Goal: Information Seeking & Learning: Learn about a topic

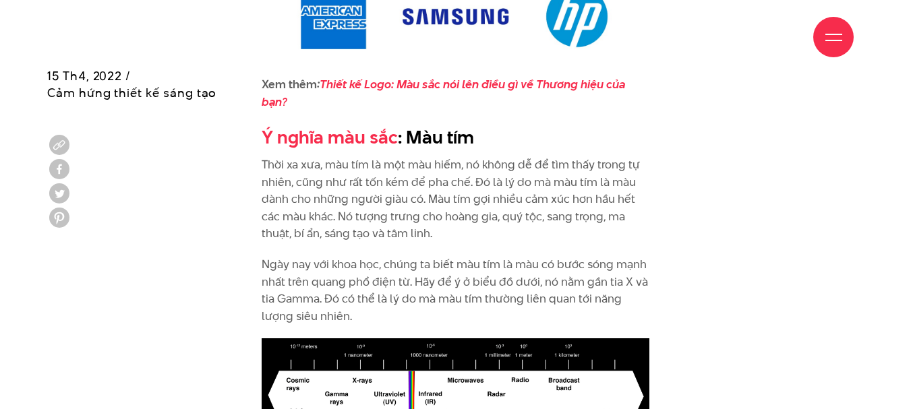
scroll to position [4247, 0]
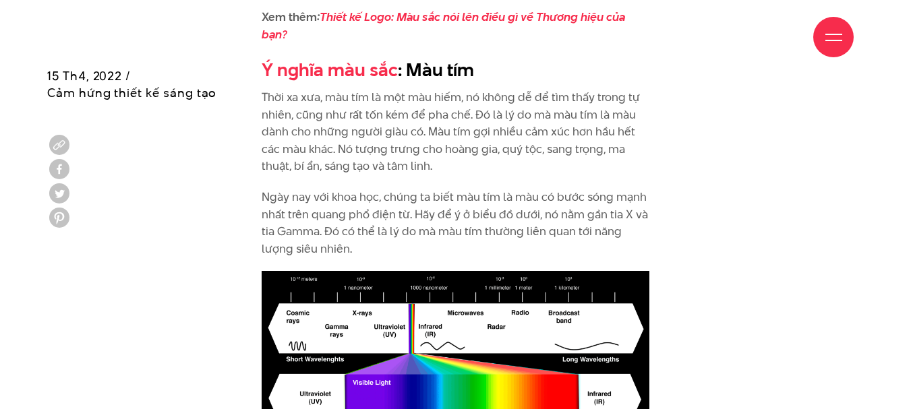
click at [551, 106] on p "Thời xa xưa, màu tím là một màu hiếm, nó không dễ để tìm thấy trong tự nhiên, c…" at bounding box center [456, 132] width 388 height 86
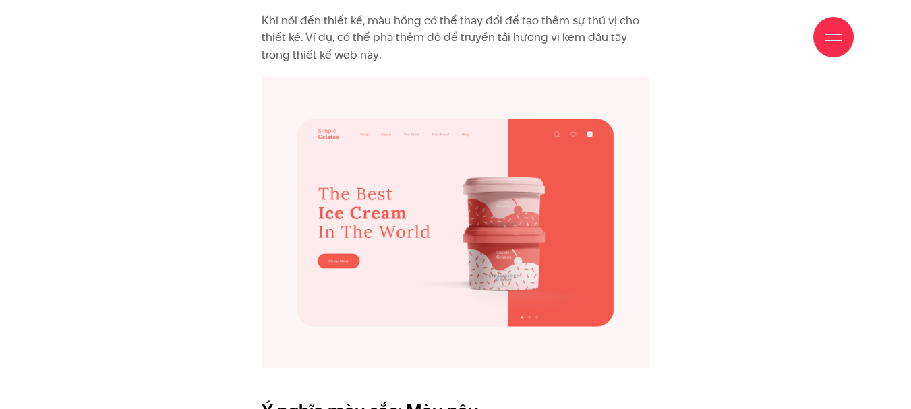
scroll to position [5393, 0]
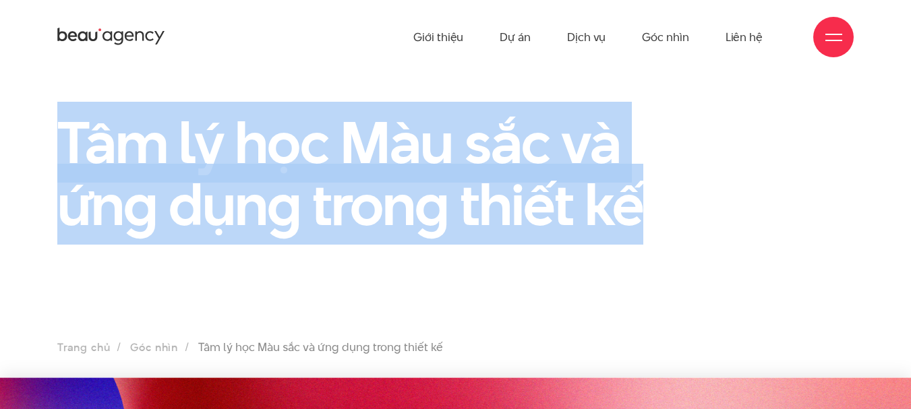
drag, startPoint x: 65, startPoint y: 142, endPoint x: 654, endPoint y: 221, distance: 594.5
click at [654, 221] on div "Tâm lý học Màu sắc và ứng dụng trong thiết kế" at bounding box center [353, 181] width 612 height 140
drag, startPoint x: 71, startPoint y: 131, endPoint x: 641, endPoint y: 191, distance: 572.7
click at [641, 191] on h1 "Tâm lý học Màu sắc và ứng dụng trong thiết kế" at bounding box center [353, 173] width 592 height 124
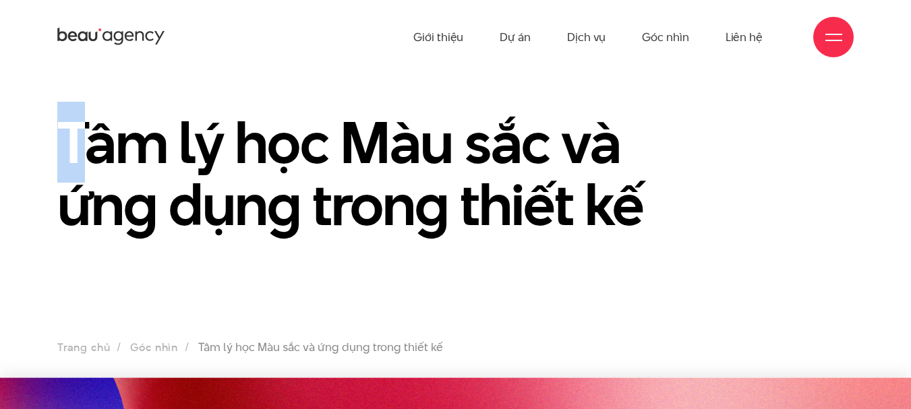
click at [71, 130] on h1 "Tâm lý học Màu sắc và ứng dụng trong thiết kế" at bounding box center [353, 173] width 592 height 124
click at [571, 190] on h1 "Tâm lý học Màu sắc và ứng dụng trong thiết kế" at bounding box center [353, 173] width 592 height 124
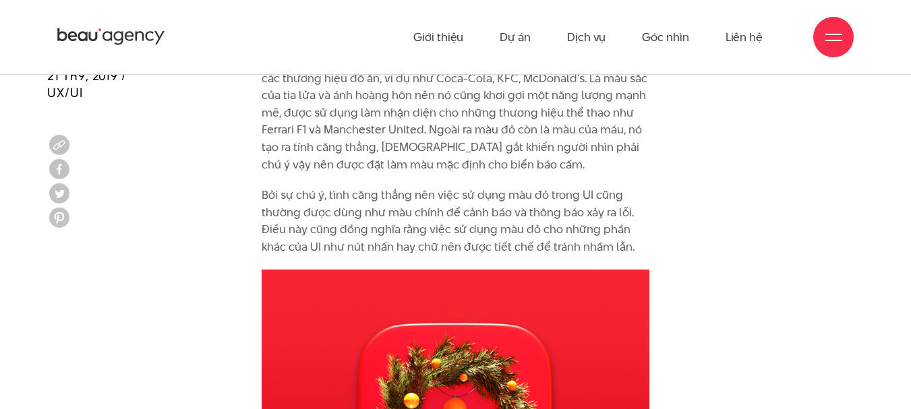
scroll to position [1618, 0]
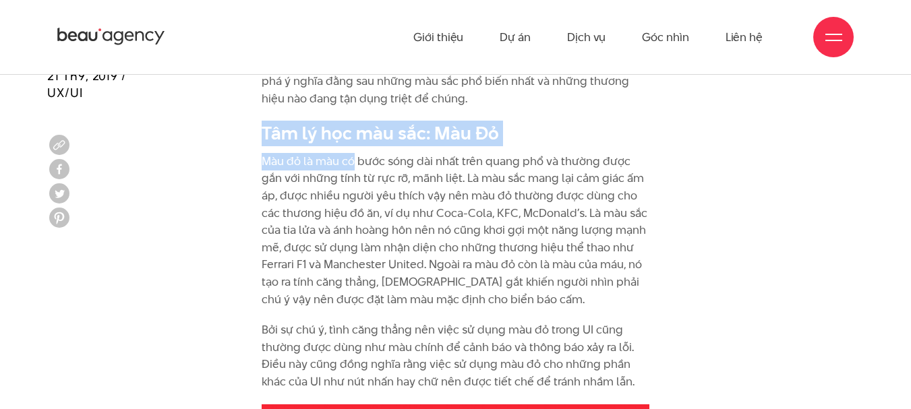
drag, startPoint x: 262, startPoint y: 135, endPoint x: 352, endPoint y: 158, distance: 92.5
click at [352, 158] on div "Là yếu tố đầu tiên mà mắt nhận biết và bao hàm những cảm xúc và ý nghĩa phức tạ…" at bounding box center [456, 171] width 388 height 439
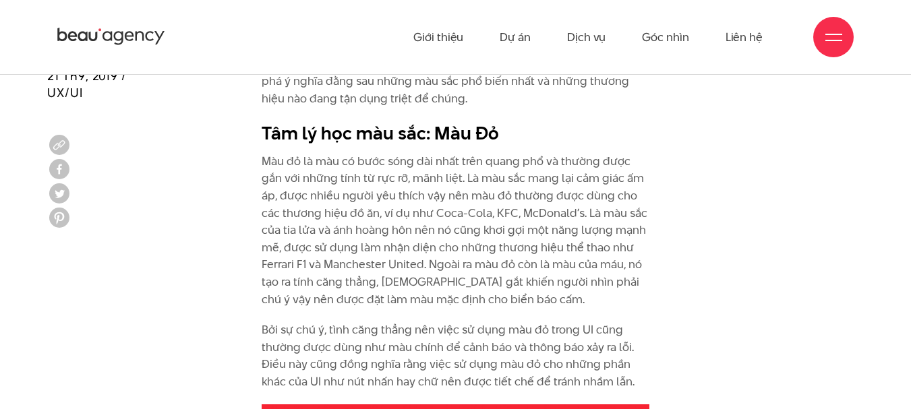
click at [396, 198] on p "Màu đỏ là màu có bước sóng dài nhất trên quang phổ và thường được gắn với những…" at bounding box center [456, 230] width 388 height 155
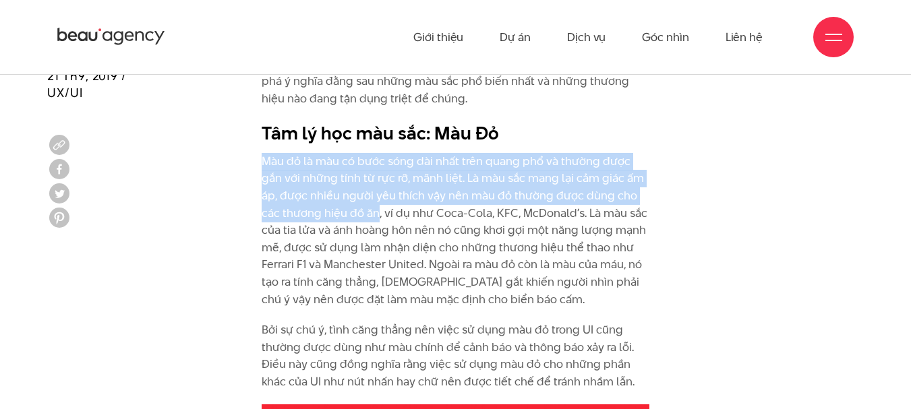
drag, startPoint x: 264, startPoint y: 158, endPoint x: 357, endPoint y: 210, distance: 106.9
click at [357, 210] on p "Màu đỏ là màu có bước sóng dài nhất trên quang phổ và thường được gắn với những…" at bounding box center [456, 230] width 388 height 155
copy p "Màu đỏ là màu có bước sóng dài nhất trên quang phổ và thường được gắn với những…"
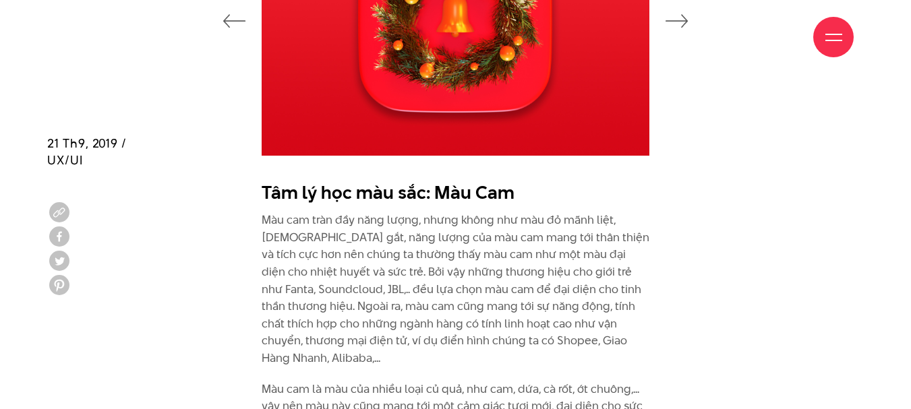
scroll to position [2225, 0]
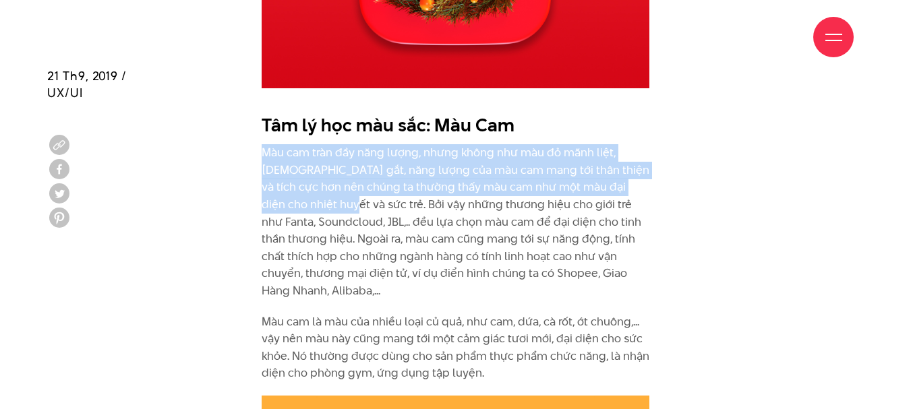
drag, startPoint x: 263, startPoint y: 153, endPoint x: 301, endPoint y: 206, distance: 64.7
click at [301, 206] on p "Màu cam tràn đầy năng lượng, nhưng không như màu đỏ mãnh liệt, gay gắt, năng lư…" at bounding box center [456, 221] width 388 height 155
copy p "Màu cam tràn đầy năng lượng, nhưng không như màu đỏ mãnh liệt, gay gắt, năng lư…"
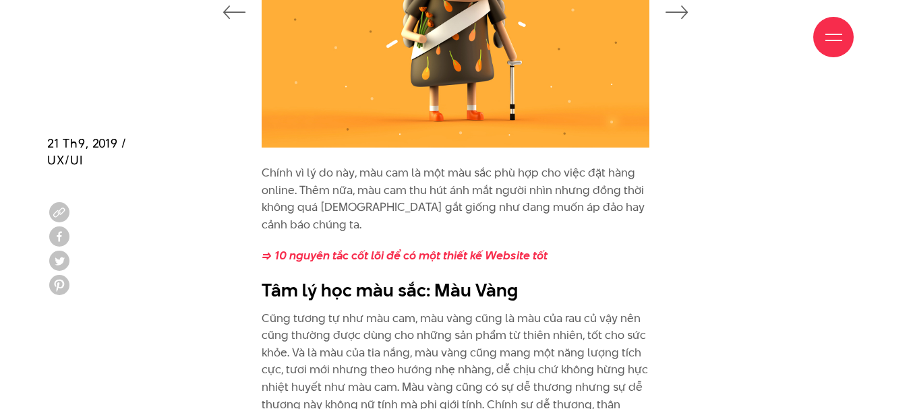
scroll to position [2899, 0]
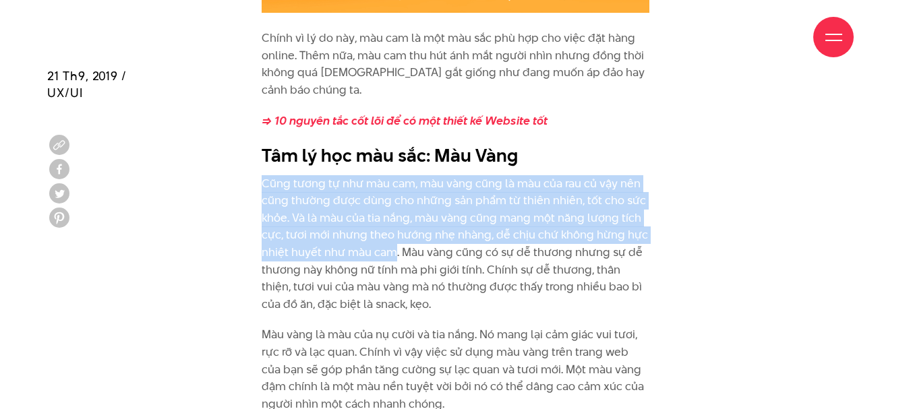
drag, startPoint x: 257, startPoint y: 148, endPoint x: 395, endPoint y: 218, distance: 154.7
click at [395, 218] on div "Chính vì lý do này, màu cam là một màu sắc phù hợp cho việc đặt hàng online. Th…" at bounding box center [455, 228] width 409 height 396
copy p "Cũng tương tự như màu cam, màu vàng cũng là màu của rau củ vậy nên cũng thường …"
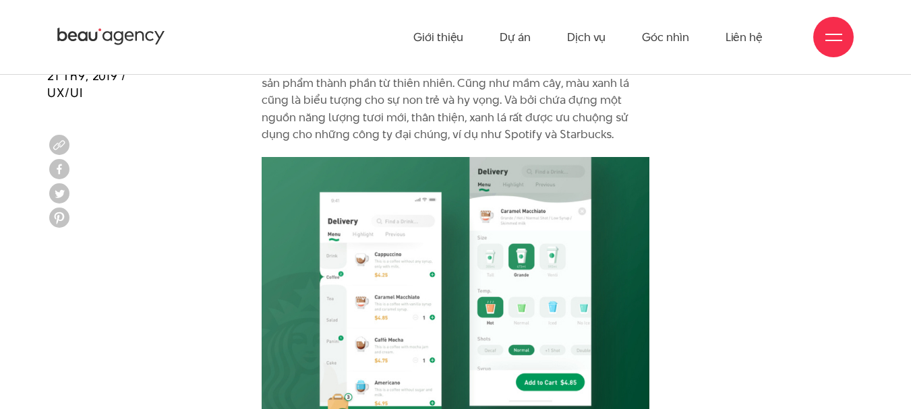
scroll to position [3573, 0]
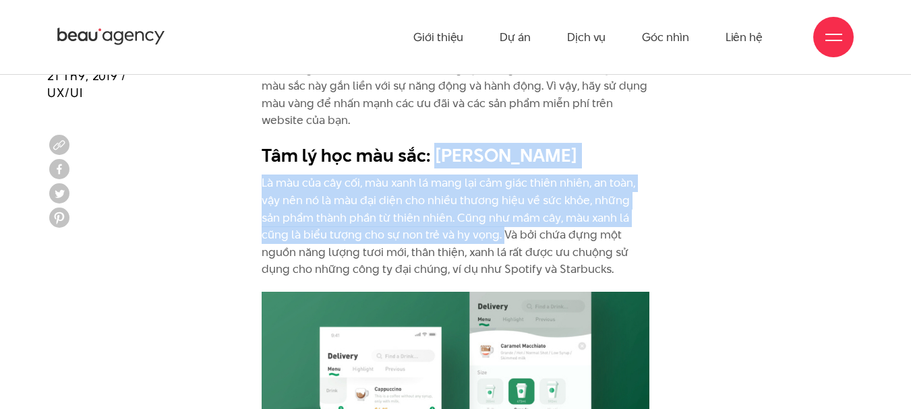
drag, startPoint x: 435, startPoint y: 119, endPoint x: 458, endPoint y: 206, distance: 90.1
copy div "Màu Xanh Lá Là màu của cây cối, màu xanh lá mang lại cảm giác thiên nhiên, an t…"
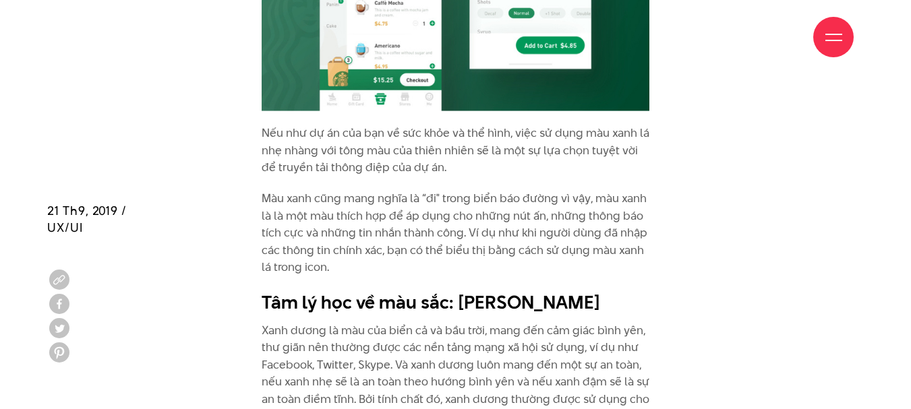
scroll to position [4179, 0]
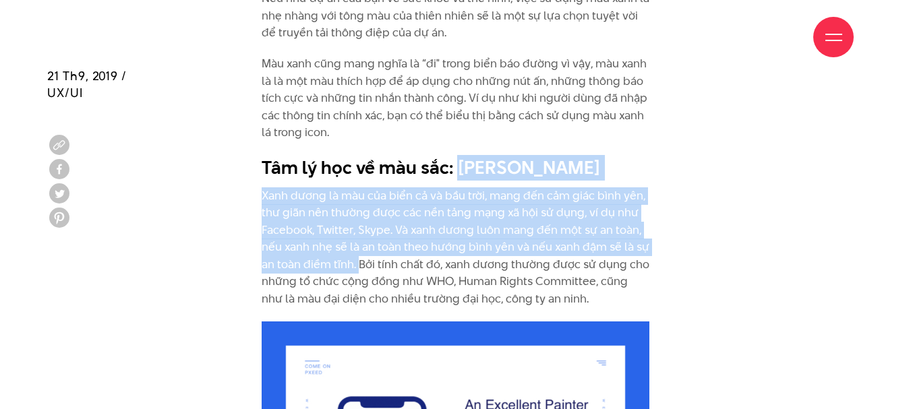
drag, startPoint x: 458, startPoint y: 132, endPoint x: 358, endPoint y: 226, distance: 137.8
copy div "Màu Xanh Dương Xanh dương là màu của biển cả và bầu trời, mang đến cảm giác bìn…"
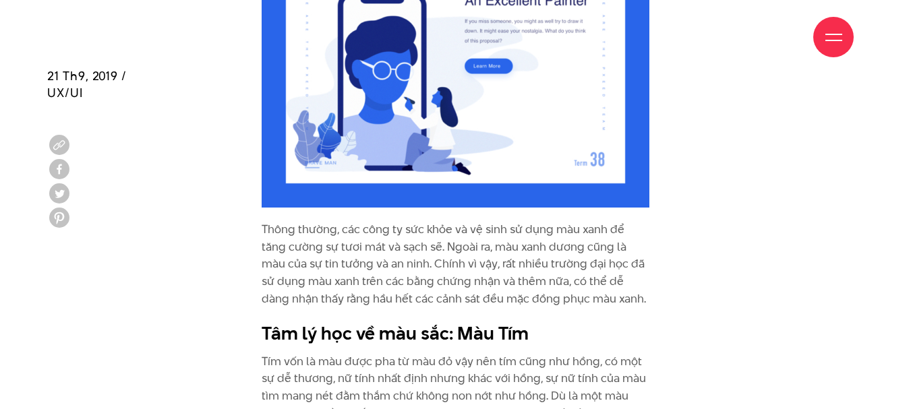
scroll to position [5528, 0]
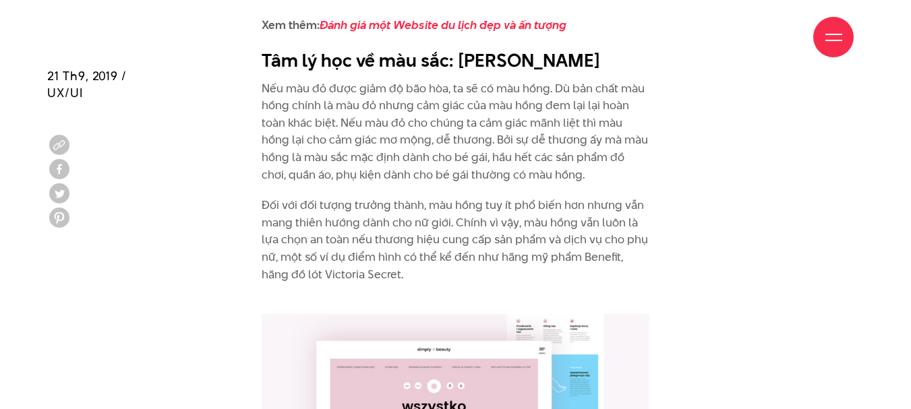
click at [457, 10] on div "Giới thiệu Dự án Dịch vụ Góc nhìn Liên hệ" at bounding box center [455, 37] width 796 height 74
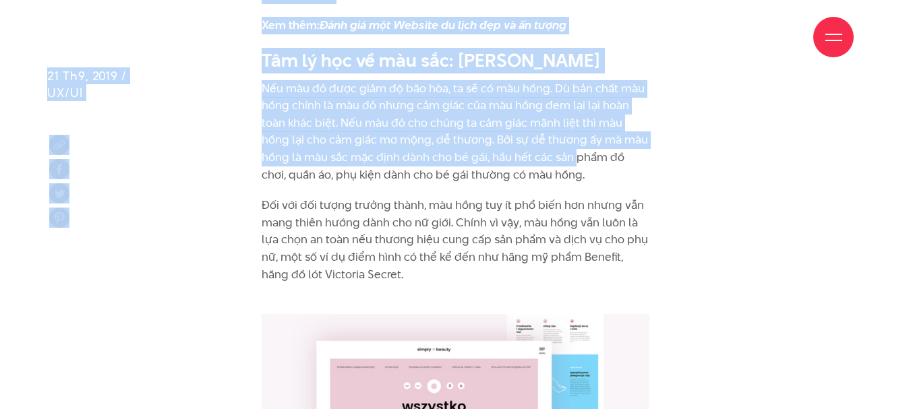
drag, startPoint x: 454, startPoint y: 7, endPoint x: 549, endPoint y: 112, distance: 141.3
click at [532, 99] on p "Nếu màu đỏ được giảm độ bão hòa, ta sẽ có màu hồng. Dù bản chất màu hồng chính …" at bounding box center [456, 132] width 388 height 104
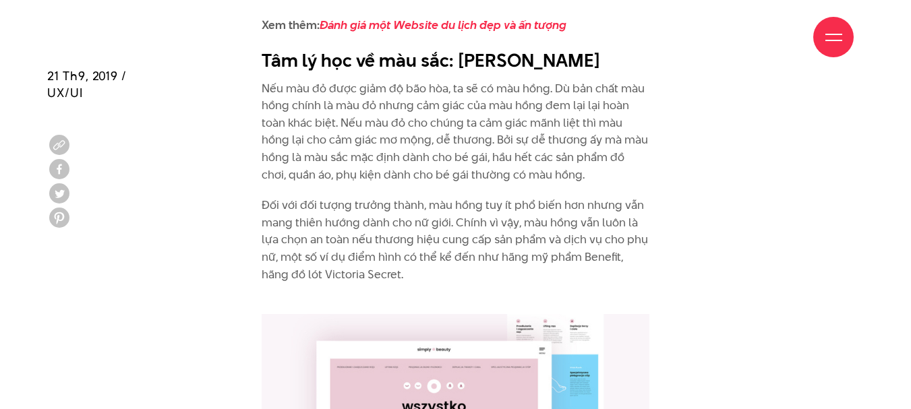
click at [456, 3] on div "Giới thiệu Dự án Dịch vụ Góc nhìn Liên hệ" at bounding box center [455, 37] width 796 height 74
click at [502, 80] on p "Nếu màu đỏ được giảm độ bão hòa, ta sẽ có màu hồng. Dù bản chất màu hồng chính …" at bounding box center [456, 132] width 388 height 104
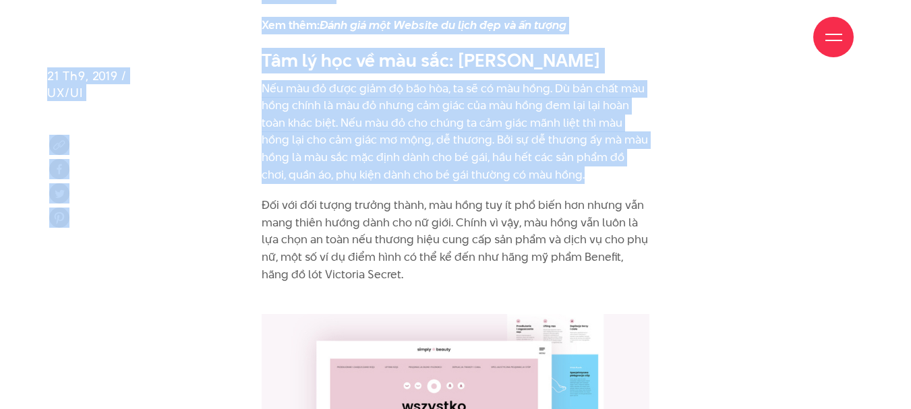
drag, startPoint x: 454, startPoint y: 11, endPoint x: 562, endPoint y: 115, distance: 149.2
click at [562, 115] on p "Nếu màu đỏ được giảm độ bão hòa, ta sẽ có màu hồng. Dù bản chất màu hồng chính …" at bounding box center [456, 132] width 388 height 104
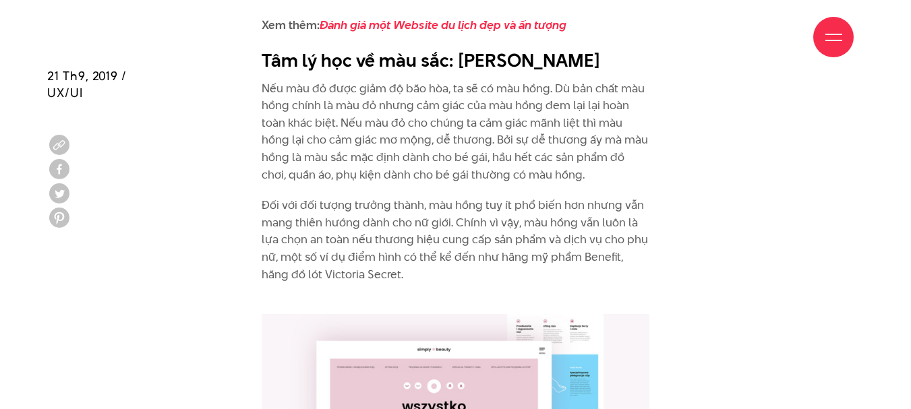
scroll to position [5460, 0]
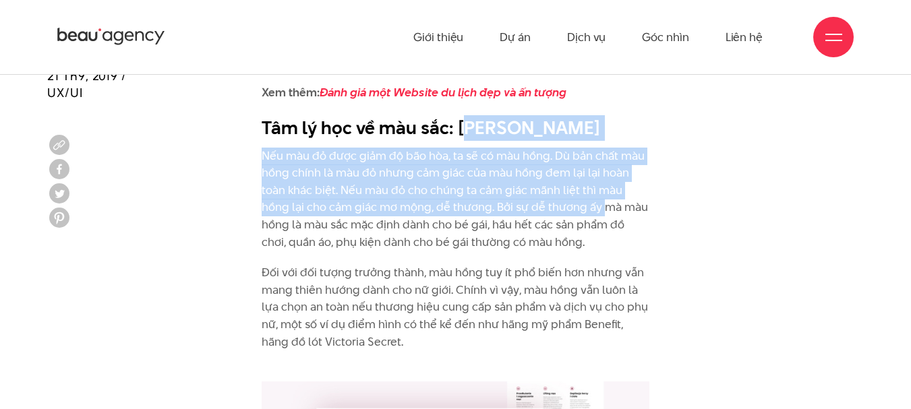
drag, startPoint x: 464, startPoint y: 80, endPoint x: 574, endPoint y: 160, distance: 136.6
click at [502, 148] on p "Nếu màu đỏ được giảm độ bão hòa, ta sẽ có màu hồng. Dù bản chất màu hồng chính …" at bounding box center [456, 200] width 388 height 104
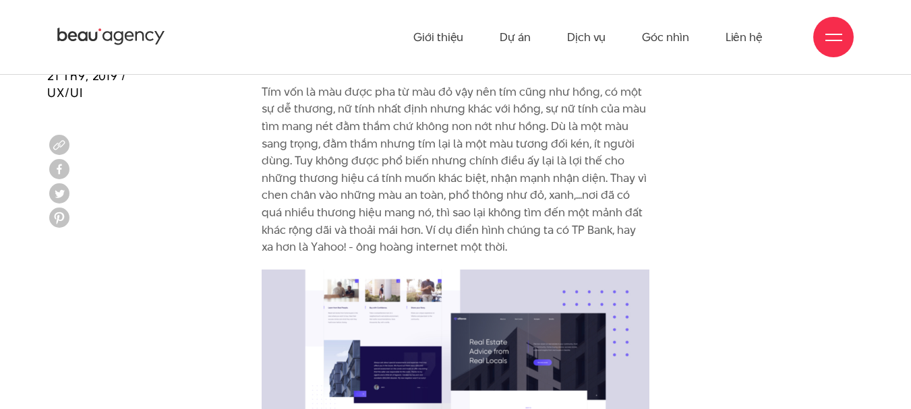
scroll to position [4786, 0]
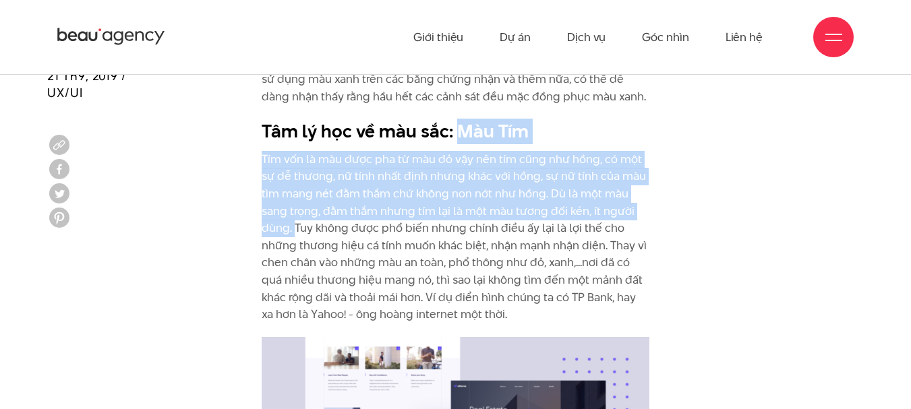
drag, startPoint x: 459, startPoint y: 95, endPoint x: 294, endPoint y: 198, distance: 194.7
copy div "Màu Tím Tím vốn là màu được pha từ màu đỏ vậy nên tím cũng như hồng, có một sự …"
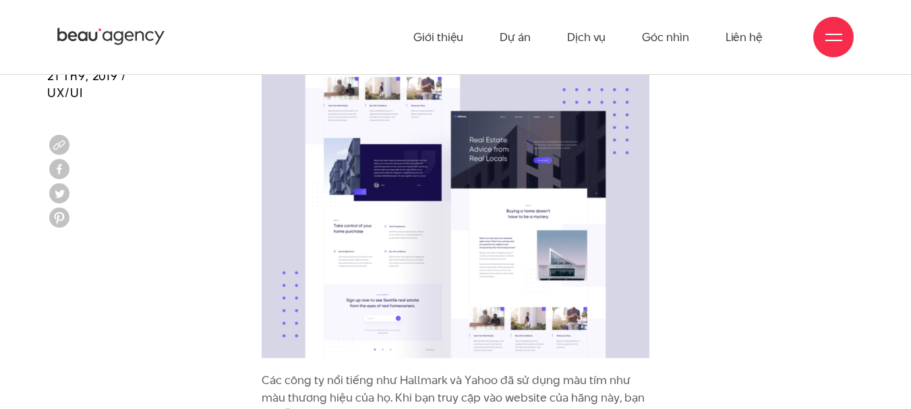
scroll to position [5325, 0]
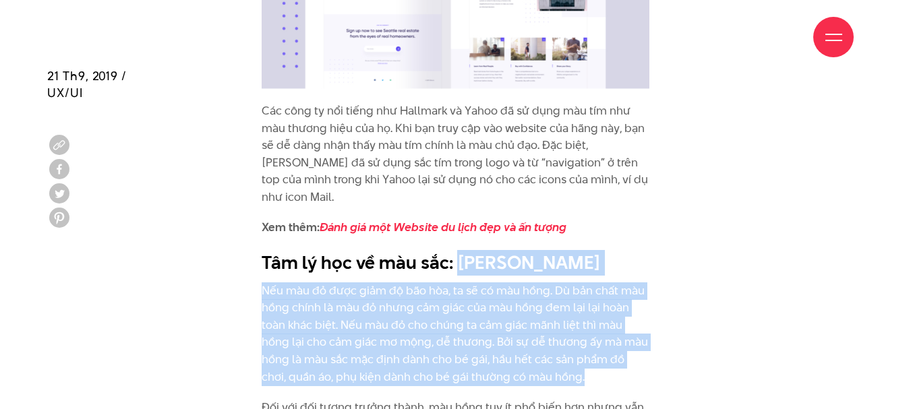
drag, startPoint x: 458, startPoint y: 210, endPoint x: 558, endPoint y: 324, distance: 152.4
copy div "Màu Hồng Nếu màu đỏ được giảm độ bão hòa, ta sẽ có màu hồng. Dù bản chất màu hồ…"
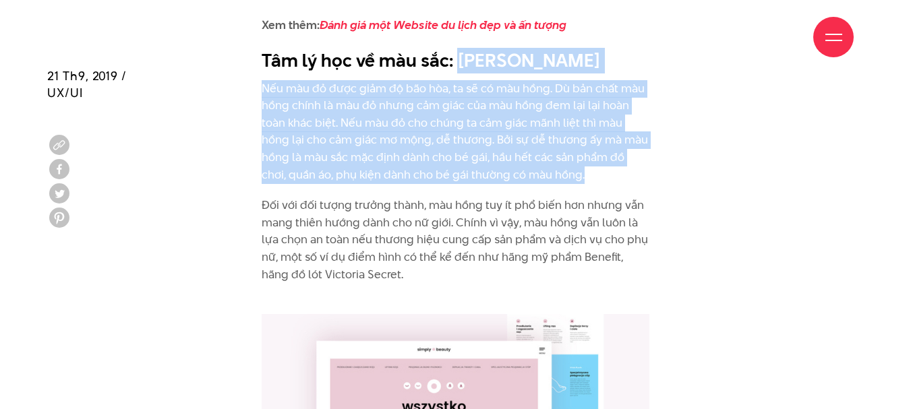
scroll to position [5865, 0]
